Goal: Transaction & Acquisition: Obtain resource

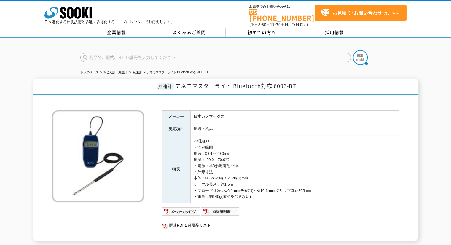
drag, startPoint x: 136, startPoint y: 55, endPoint x: 137, endPoint y: 60, distance: 4.8
click at [136, 55] on input "text" at bounding box center [215, 57] width 271 height 9
type input "GNSS"
click at [353, 50] on button at bounding box center [360, 57] width 15 height 15
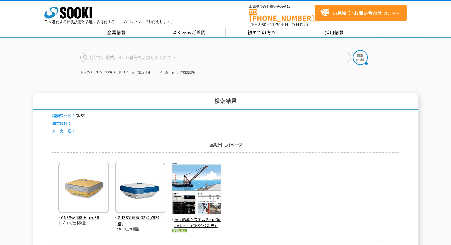
click at [129, 56] on input "text" at bounding box center [215, 57] width 271 height 9
type input "G-Navi"
click at [353, 50] on button at bounding box center [360, 57] width 15 height 15
click at [145, 214] on span "GNSS受信機 GSX2(VRS仕様)" at bounding box center [140, 220] width 50 height 12
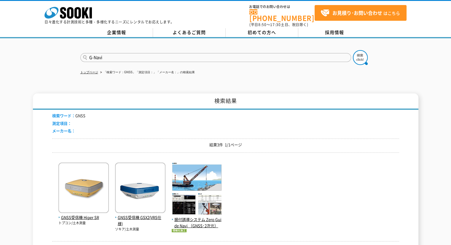
drag, startPoint x: 134, startPoint y: 53, endPoint x: 0, endPoint y: 53, distance: 133.7
click at [0, 53] on div "G-Navi" at bounding box center [225, 52] width 451 height 28
type input "商品名、型式、NETIS番号を入力してください"
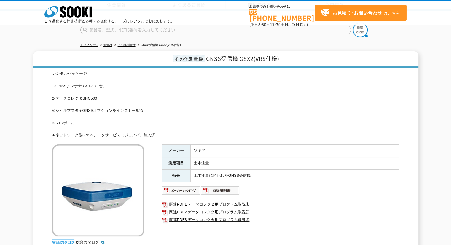
scroll to position [49, 0]
